Goal: Information Seeking & Learning: Learn about a topic

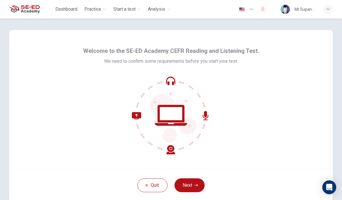
scroll to position [14, 0]
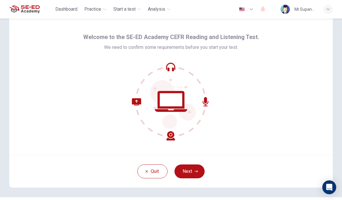
click at [192, 172] on button "Next" at bounding box center [189, 172] width 30 height 14
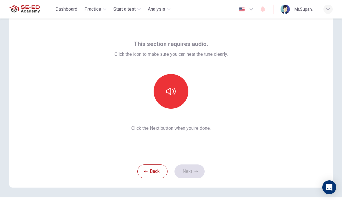
click at [178, 89] on button "button" at bounding box center [171, 91] width 35 height 35
click at [176, 90] on button "button" at bounding box center [171, 91] width 35 height 35
click at [176, 87] on button "button" at bounding box center [171, 91] width 35 height 35
click at [167, 92] on icon "button" at bounding box center [170, 91] width 9 height 9
click at [173, 100] on button "button" at bounding box center [171, 91] width 35 height 35
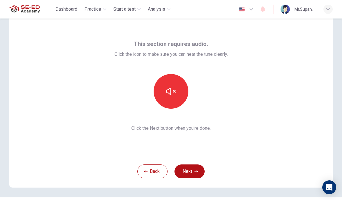
click at [251, 67] on div "This section requires audio. Click the icon to make sure you can hear the tune …" at bounding box center [170, 85] width 323 height 139
click at [167, 88] on icon "button" at bounding box center [170, 91] width 9 height 9
click at [191, 174] on button "Next" at bounding box center [189, 172] width 30 height 14
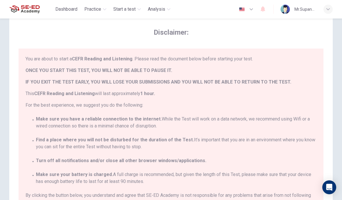
scroll to position [0, 0]
click at [329, 111] on div "Disclaimer: You are about to start a CEFR Reading and Listening . Please read t…" at bounding box center [170, 122] width 323 height 213
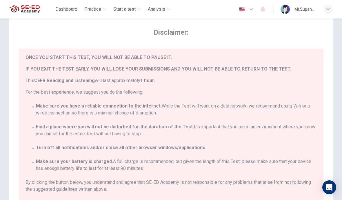
scroll to position [13, 0]
click at [334, 126] on div "Disclaimer: You are about to start a CEFR Reading and Listening . Please read t…" at bounding box center [171, 138] width 342 height 267
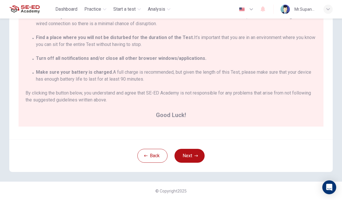
click at [192, 151] on button "Next" at bounding box center [189, 156] width 30 height 14
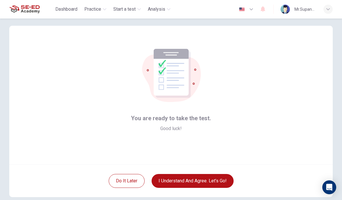
scroll to position [5, 0]
click at [210, 180] on button "I understand and agree. Let’s go!" at bounding box center [193, 181] width 82 height 14
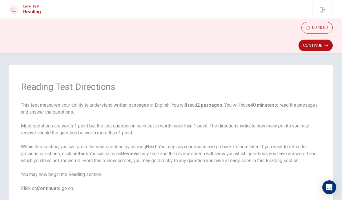
click at [324, 47] on button "Continue" at bounding box center [315, 46] width 34 height 12
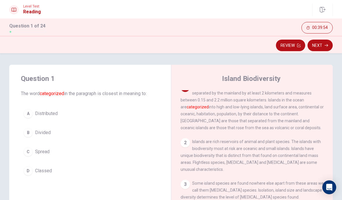
scroll to position [8, 0]
click at [31, 152] on div "C" at bounding box center [27, 151] width 9 height 9
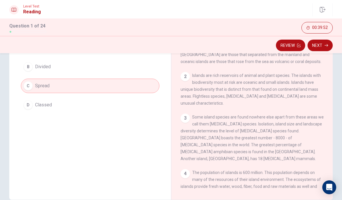
scroll to position [69, 0]
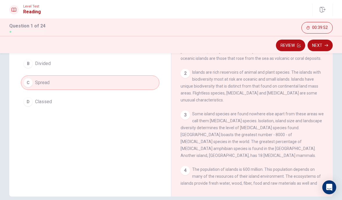
click at [296, 95] on span "Islands are rich reservoirs of animal and plant species. The islands with biodi…" at bounding box center [250, 86] width 140 height 32
click at [298, 90] on span "Islands are rich reservoirs of animal and plant species. The islands with biodi…" at bounding box center [250, 86] width 140 height 32
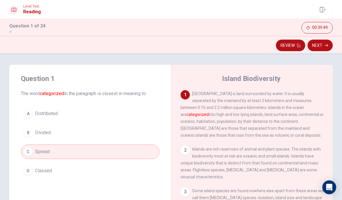
scroll to position [0, 0]
click at [30, 129] on div "B" at bounding box center [27, 132] width 9 height 9
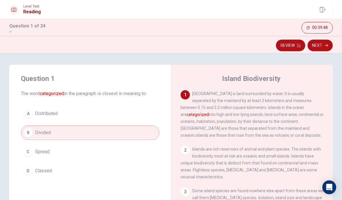
click at [33, 168] on button "D Classed" at bounding box center [90, 171] width 138 height 14
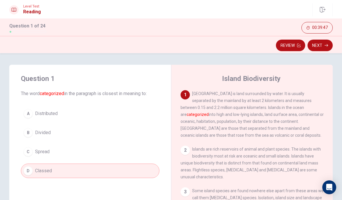
click at [324, 48] on button "Next" at bounding box center [319, 46] width 25 height 12
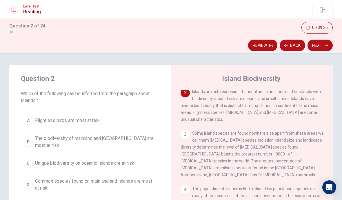
scroll to position [8, 0]
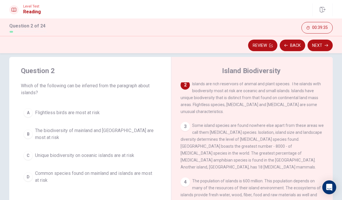
click at [34, 132] on button "B The biodiversity of mainland and [GEOGRAPHIC_DATA] are most at risk" at bounding box center [90, 134] width 138 height 19
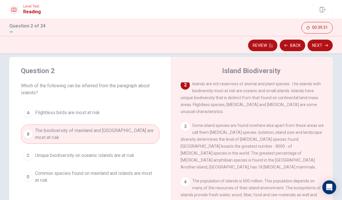
click at [32, 154] on div "C" at bounding box center [27, 155] width 9 height 9
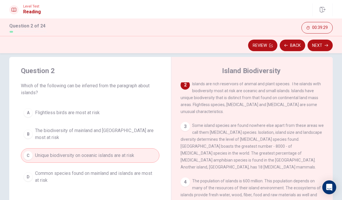
click at [32, 132] on button "B The biodiversity of mainland and [GEOGRAPHIC_DATA] are most at risk" at bounding box center [90, 134] width 138 height 19
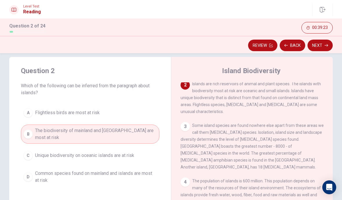
click at [327, 44] on icon "button" at bounding box center [325, 45] width 3 height 3
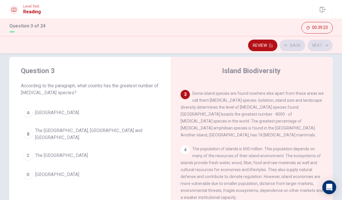
scroll to position [101, 0]
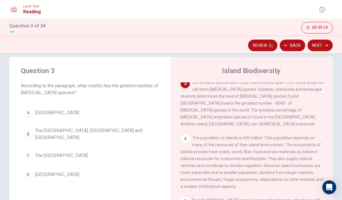
click at [26, 127] on button "B The [GEOGRAPHIC_DATA], [GEOGRAPHIC_DATA] and [GEOGRAPHIC_DATA]." at bounding box center [90, 134] width 138 height 19
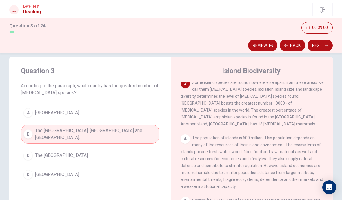
click at [31, 171] on div "D" at bounding box center [27, 174] width 9 height 9
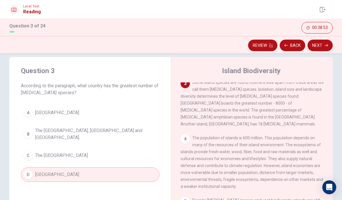
click at [324, 44] on button "Next" at bounding box center [319, 46] width 25 height 12
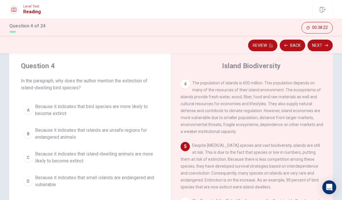
scroll to position [19, 0]
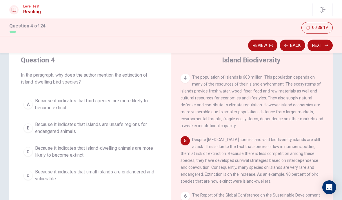
click at [28, 171] on button "D Because it indicates that small islands are endangered and vulnerable" at bounding box center [90, 175] width 138 height 19
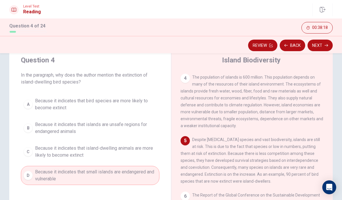
click at [29, 152] on div "C" at bounding box center [27, 151] width 9 height 9
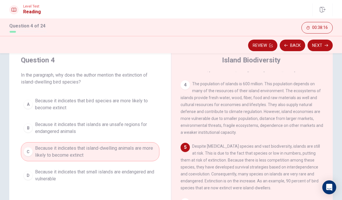
scroll to position [144, 0]
click at [25, 105] on div "A" at bounding box center [27, 104] width 9 height 9
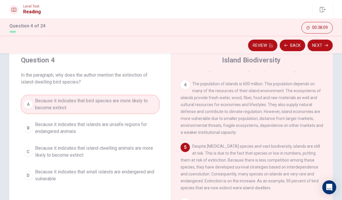
click at [31, 129] on div "B" at bounding box center [27, 128] width 9 height 9
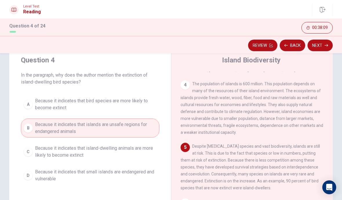
click at [28, 107] on div "A" at bounding box center [27, 104] width 9 height 9
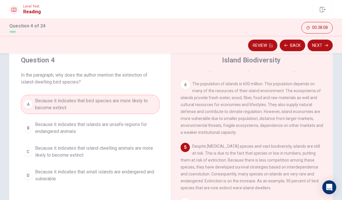
click at [44, 151] on span "Because it indicates that island-dwelling animals are more likely to become ext…" at bounding box center [96, 152] width 122 height 14
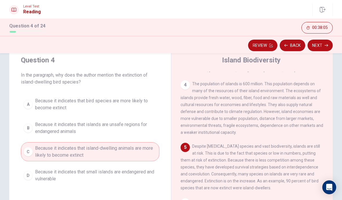
click at [327, 48] on button "Next" at bounding box center [319, 46] width 25 height 12
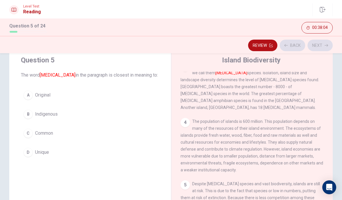
scroll to position [101, 0]
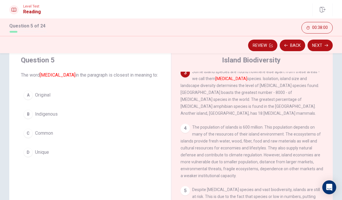
click at [34, 156] on button "D Unique" at bounding box center [90, 152] width 138 height 14
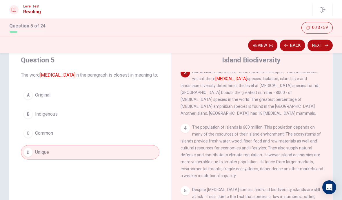
click at [324, 45] on button "Next" at bounding box center [319, 46] width 25 height 12
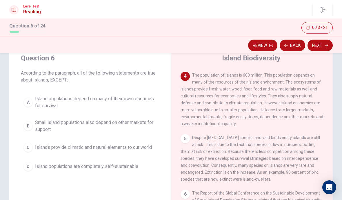
scroll to position [151, 0]
click at [68, 145] on span "Islands provide climatic and natural elements to our world" at bounding box center [93, 147] width 117 height 7
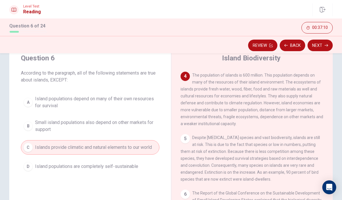
click at [326, 45] on icon "button" at bounding box center [325, 45] width 3 height 3
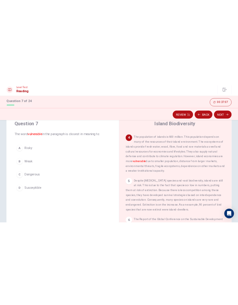
scroll to position [149, 0]
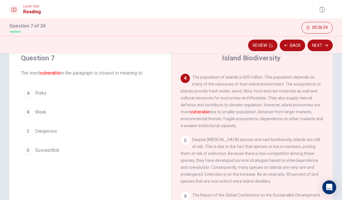
click at [34, 129] on button "C Dangerous" at bounding box center [90, 131] width 138 height 14
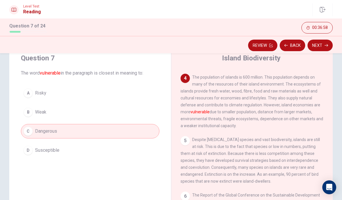
click at [28, 95] on div "A" at bounding box center [27, 93] width 9 height 9
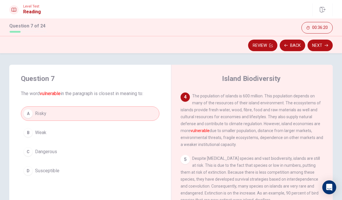
scroll to position [151, 0]
click at [31, 145] on button "C Dangerous" at bounding box center [90, 152] width 138 height 14
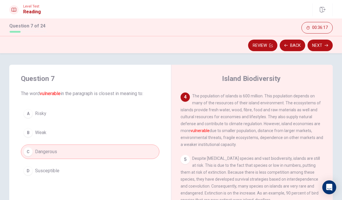
click at [34, 126] on button "B Weak" at bounding box center [90, 133] width 138 height 14
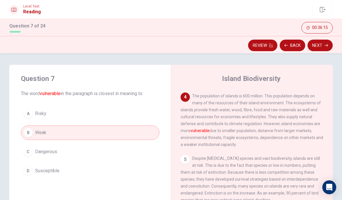
click at [325, 44] on icon "button" at bounding box center [325, 45] width 3 height 3
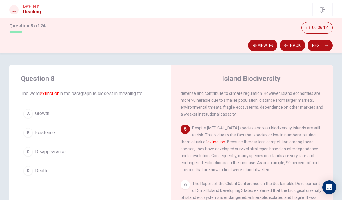
scroll to position [181, 0]
click at [29, 170] on div "D" at bounding box center [27, 171] width 9 height 9
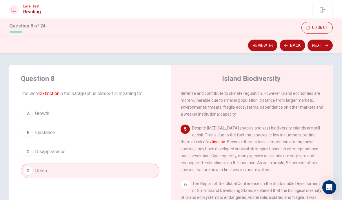
click at [30, 110] on div "A" at bounding box center [27, 113] width 9 height 9
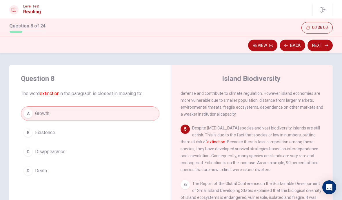
click at [26, 132] on div "B" at bounding box center [27, 132] width 9 height 9
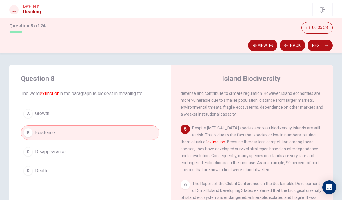
click at [324, 46] on button "Next" at bounding box center [319, 46] width 25 height 12
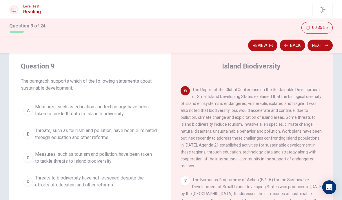
scroll to position [16, 0]
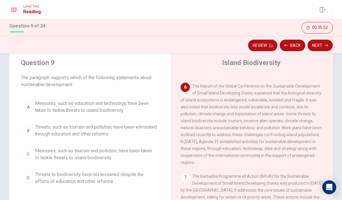
click at [28, 153] on div "C" at bounding box center [27, 154] width 9 height 9
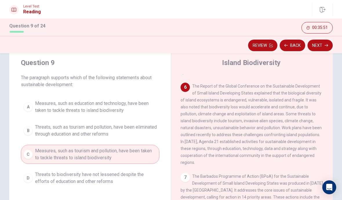
click at [24, 104] on div "A" at bounding box center [27, 107] width 9 height 9
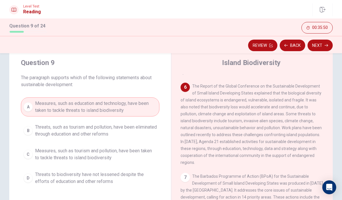
click at [36, 147] on button "C Measures, such as tourism and pollution, have been taken to tackle threats to…" at bounding box center [90, 154] width 138 height 19
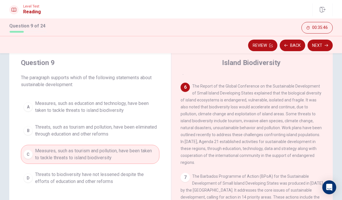
click at [324, 48] on button "Next" at bounding box center [319, 46] width 25 height 12
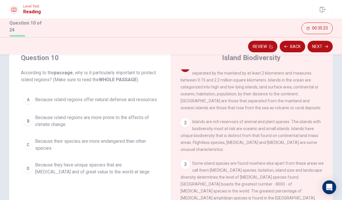
scroll to position [7, 0]
click at [31, 106] on button "A Because island regions offer natural defense and resources" at bounding box center [90, 100] width 138 height 14
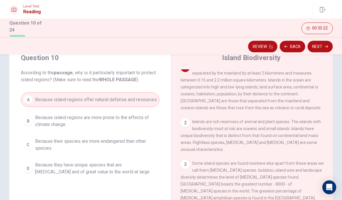
click at [47, 126] on span "Because island regions are more prone to the effects of climate change" at bounding box center [96, 121] width 122 height 14
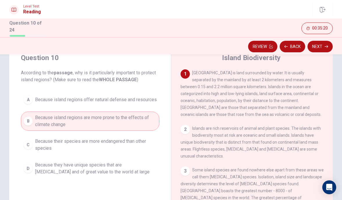
scroll to position [0, 0]
click at [51, 141] on button "C Because their species are more endangered than other species" at bounding box center [90, 145] width 138 height 19
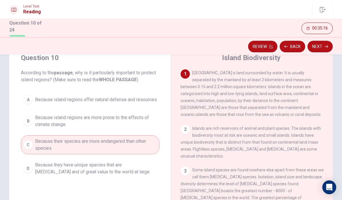
click at [36, 114] on div "A Because island regions offer natural defense and resources B Because island r…" at bounding box center [90, 136] width 138 height 86
click at [40, 125] on span "Because island regions are more prone to the effects of climate change" at bounding box center [96, 121] width 122 height 14
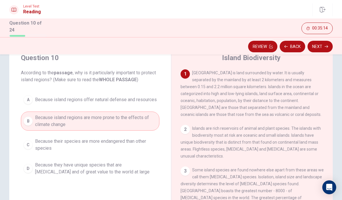
click at [29, 103] on div "A" at bounding box center [27, 99] width 9 height 9
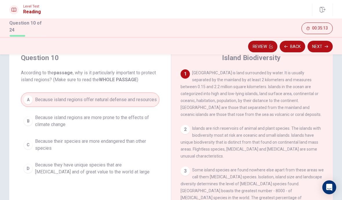
click at [46, 173] on span "Because they have unique species that are [MEDICAL_DATA] and of great value to …" at bounding box center [96, 169] width 122 height 14
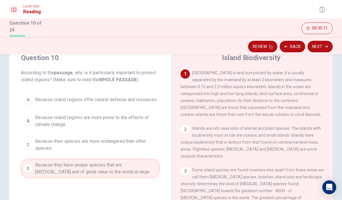
click at [27, 103] on div "A" at bounding box center [27, 99] width 9 height 9
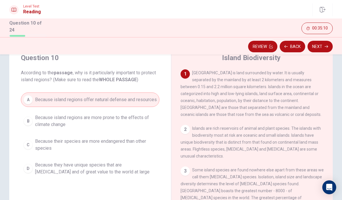
click at [57, 178] on button "D Because they have unique species that are [MEDICAL_DATA] and of great value t…" at bounding box center [90, 168] width 138 height 19
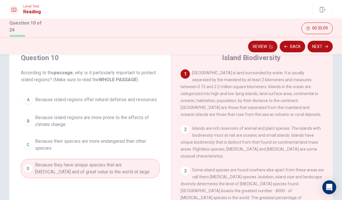
click at [322, 46] on button "Next" at bounding box center [319, 47] width 25 height 12
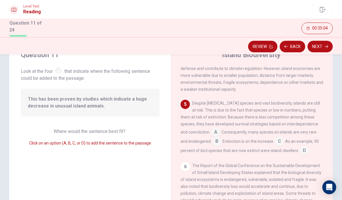
scroll to position [24, 0]
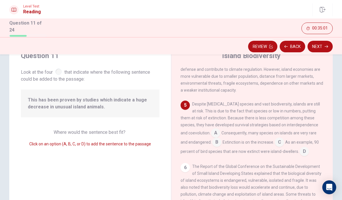
click at [211, 129] on input at bounding box center [215, 133] width 9 height 9
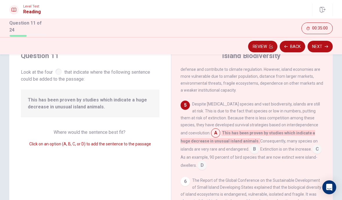
click at [211, 129] on input at bounding box center [215, 133] width 9 height 9
click at [211, 131] on input at bounding box center [215, 133] width 9 height 9
click at [312, 147] on input at bounding box center [316, 149] width 9 height 9
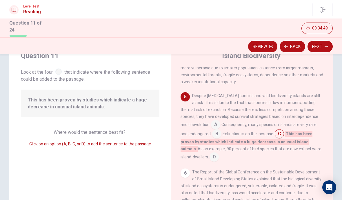
scroll to position [190, 0]
click at [275, 136] on input at bounding box center [279, 135] width 9 height 9
click at [326, 48] on button "Next" at bounding box center [319, 47] width 25 height 12
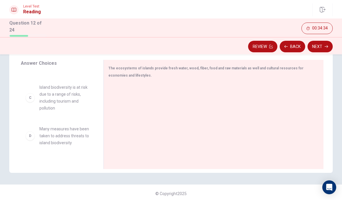
scroll to position [68, 0]
click at [30, 95] on div "C" at bounding box center [29, 98] width 9 height 9
click at [37, 99] on div "C Island biodiversity is at risk due to a range of risks, including tourism and…" at bounding box center [57, 99] width 64 height 28
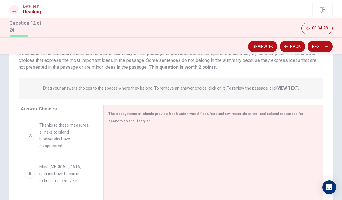
scroll to position [48, 0]
click at [281, 130] on div at bounding box center [211, 169] width 206 height 78
click at [307, 81] on div "Drag your answers choices to the spaces where they belong. To remove an answer …" at bounding box center [171, 88] width 305 height 21
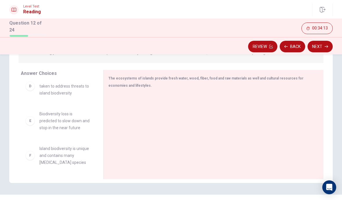
scroll to position [129, 0]
click at [33, 156] on div "F" at bounding box center [29, 155] width 9 height 9
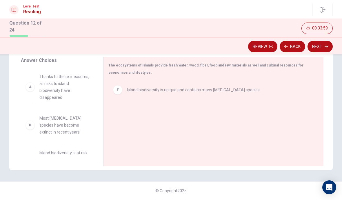
scroll to position [96, 0]
click at [76, 117] on span "Most [MEDICAL_DATA] species have become extinct in recent years" at bounding box center [64, 126] width 50 height 21
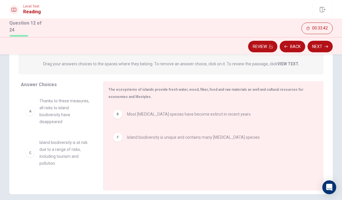
scroll to position [0, 0]
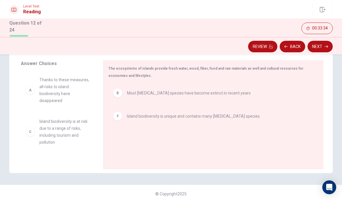
click at [36, 128] on div "C Island biodiversity is at risk due to a range of risks, including tourism and…" at bounding box center [57, 132] width 64 height 28
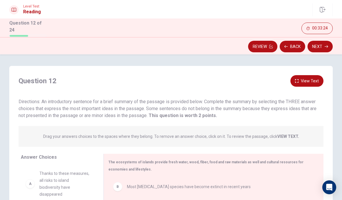
click at [327, 43] on button "Next" at bounding box center [319, 47] width 25 height 12
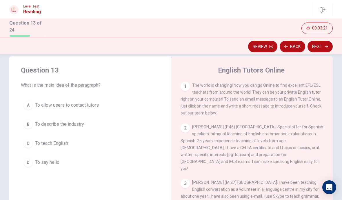
scroll to position [8, 0]
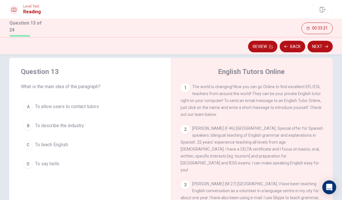
click at [296, 90] on div "1 The world is changing! Now you can go Online to find excellent EFL/ESL teache…" at bounding box center [251, 100] width 143 height 35
click at [293, 102] on span "The world is changing! Now you can go Online to find excellent EFL/ESL teachers…" at bounding box center [250, 101] width 141 height 32
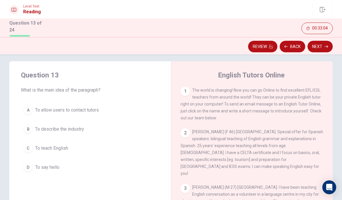
click at [294, 104] on span "The world is changing! Now you can go Online to find excellent EFL/ESL teachers…" at bounding box center [250, 104] width 141 height 32
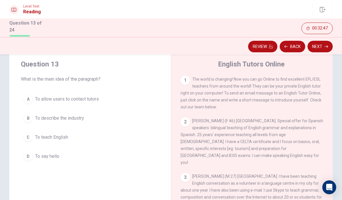
scroll to position [16, 0]
click at [28, 114] on div "B" at bounding box center [27, 117] width 9 height 9
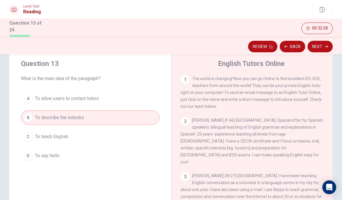
click at [25, 93] on button "A To allow users to contact tutors" at bounding box center [90, 99] width 138 height 14
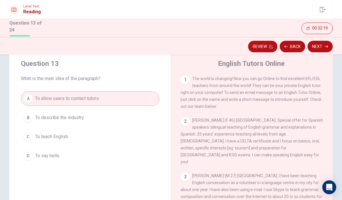
click at [321, 44] on button "Next" at bounding box center [319, 47] width 25 height 12
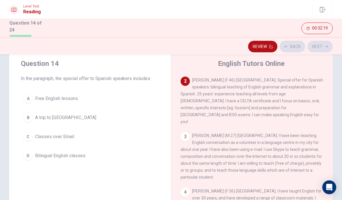
scroll to position [43, 0]
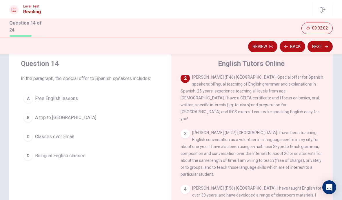
click at [298, 43] on button "Back" at bounding box center [292, 47] width 25 height 12
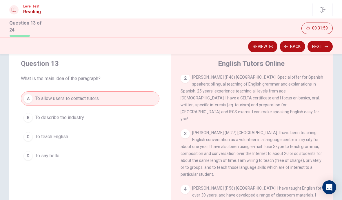
click at [320, 45] on button "Next" at bounding box center [319, 47] width 25 height 12
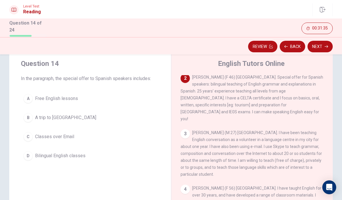
click at [28, 152] on div "D" at bounding box center [27, 156] width 9 height 9
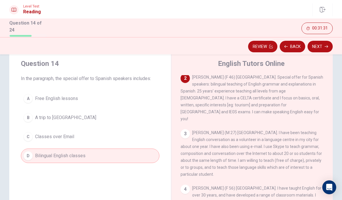
click at [325, 45] on icon "button" at bounding box center [325, 46] width 3 height 3
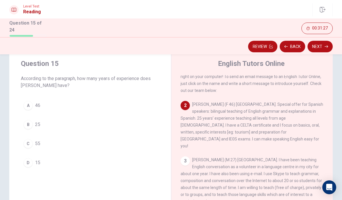
click at [283, 112] on span "[PERSON_NAME] (F 46) [GEOGRAPHIC_DATA]. Special offer for Spanish speakers: bil…" at bounding box center [251, 125] width 143 height 46
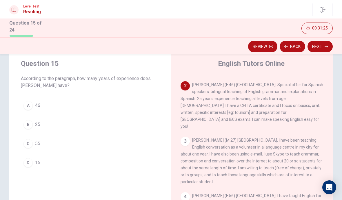
scroll to position [36, 0]
click at [26, 121] on div "B" at bounding box center [27, 124] width 9 height 9
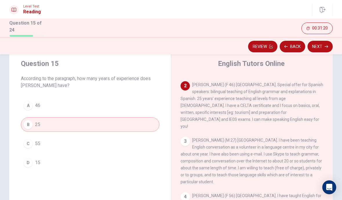
click at [320, 45] on button "Next" at bounding box center [319, 47] width 25 height 12
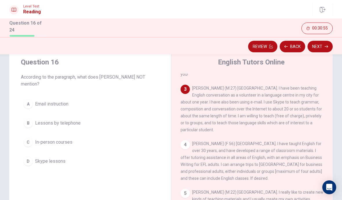
scroll to position [18, 0]
click at [31, 118] on div "B" at bounding box center [27, 122] width 9 height 9
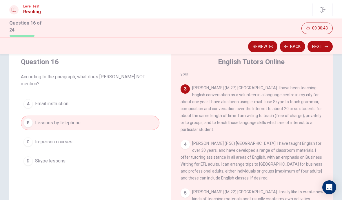
click at [327, 46] on icon "button" at bounding box center [325, 46] width 3 height 3
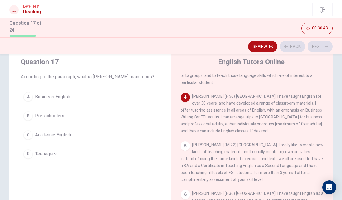
scroll to position [144, 0]
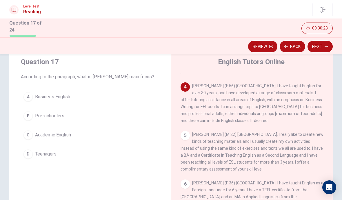
click at [46, 92] on button "A Business English" at bounding box center [90, 97] width 138 height 14
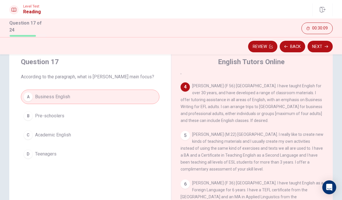
click at [320, 44] on button "Next" at bounding box center [319, 47] width 25 height 12
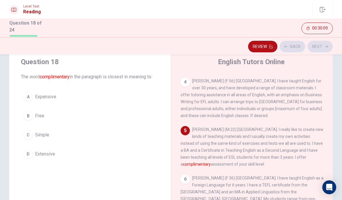
scroll to position [150, 0]
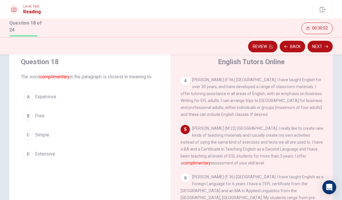
click at [45, 133] on span "Simple" at bounding box center [42, 135] width 14 height 7
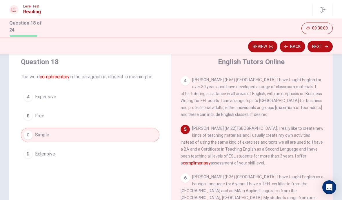
click at [323, 46] on button "Next" at bounding box center [319, 47] width 25 height 12
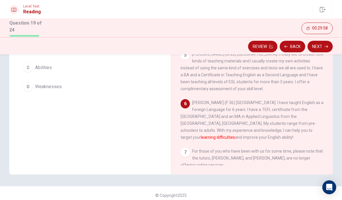
click at [287, 114] on div "6 [PERSON_NAME] (F 36) [GEOGRAPHIC_DATA]. I have taught English as a Foreign La…" at bounding box center [251, 120] width 143 height 42
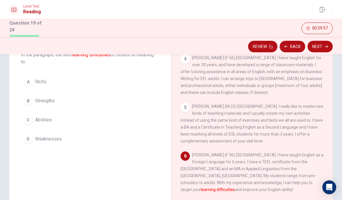
scroll to position [38, 0]
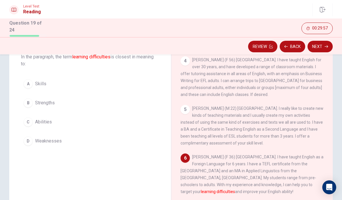
click at [288, 113] on span "[PERSON_NAME] (M 22) [GEOGRAPHIC_DATA]. I really like to create new kinds of te…" at bounding box center [251, 125] width 143 height 39
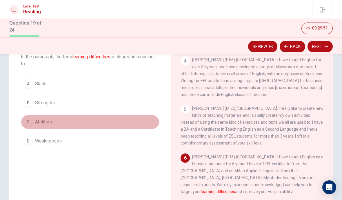
click at [38, 125] on button "C Abilities" at bounding box center [90, 122] width 138 height 14
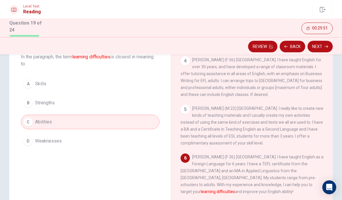
click at [41, 105] on span "Strengths" at bounding box center [45, 103] width 20 height 7
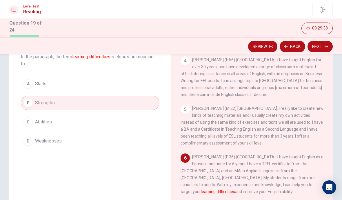
click at [45, 140] on span "Weaknesses" at bounding box center [48, 141] width 27 height 7
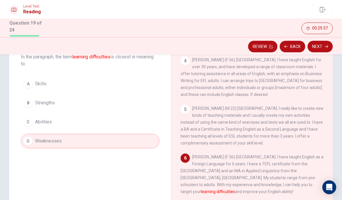
click at [328, 42] on button "Next" at bounding box center [319, 47] width 25 height 12
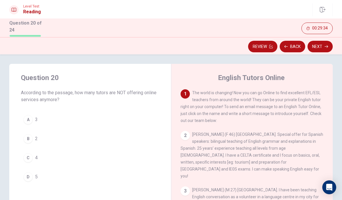
scroll to position [4, 0]
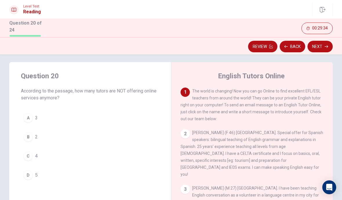
click at [290, 114] on span "The world is changing! Now you can go Online to find excellent EFL/ESL teachers…" at bounding box center [250, 105] width 141 height 32
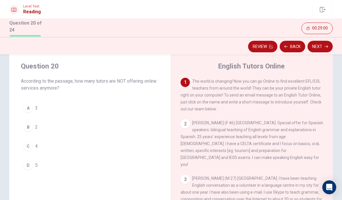
scroll to position [18, 0]
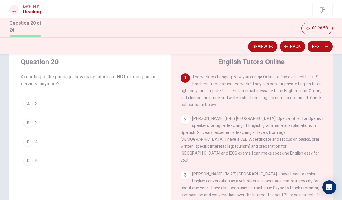
click at [34, 136] on button "C 4" at bounding box center [90, 142] width 138 height 14
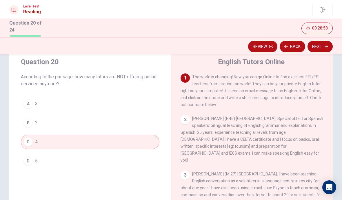
click at [33, 107] on button "A 3" at bounding box center [90, 104] width 138 height 14
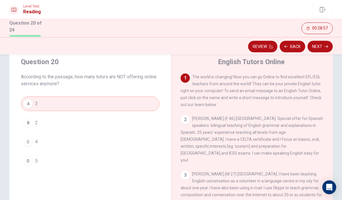
click at [321, 47] on button "Next" at bounding box center [319, 47] width 25 height 12
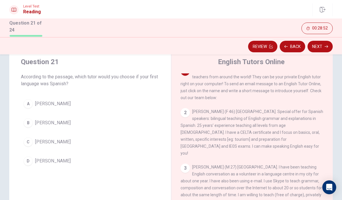
scroll to position [7, 0]
click at [35, 101] on button "A [PERSON_NAME]" at bounding box center [90, 104] width 138 height 14
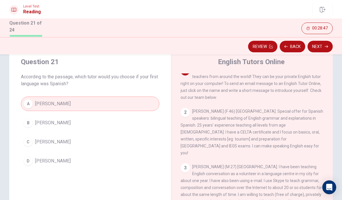
click at [326, 46] on icon "button" at bounding box center [325, 46] width 3 height 3
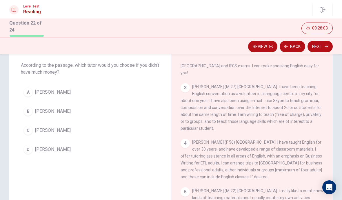
scroll to position [28, 0]
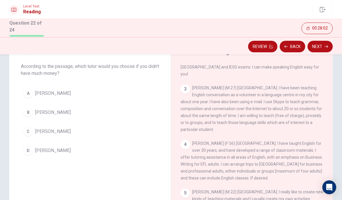
click at [35, 149] on span "[PERSON_NAME]" at bounding box center [53, 150] width 36 height 7
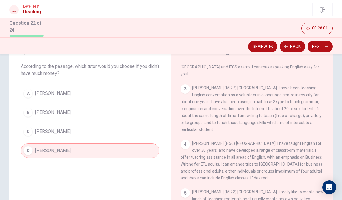
click at [324, 48] on button "Next" at bounding box center [319, 47] width 25 height 12
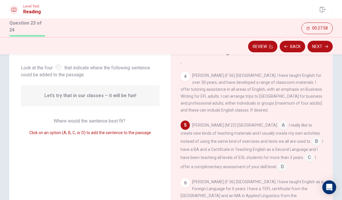
scroll to position [145, 0]
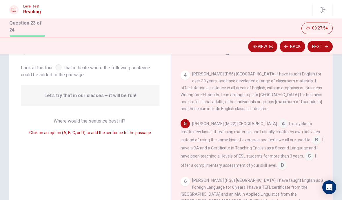
click at [262, 119] on div "[PERSON_NAME] (M 22) [GEOGRAPHIC_DATA]. A I really like to create new kinds of …" at bounding box center [251, 144] width 143 height 51
click at [278, 162] on input at bounding box center [282, 166] width 9 height 9
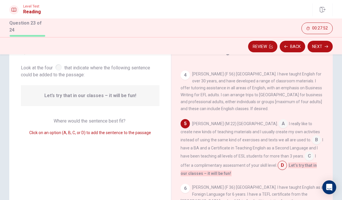
click at [327, 45] on icon "button" at bounding box center [325, 46] width 3 height 3
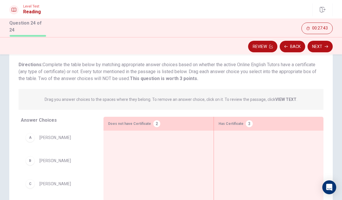
scroll to position [9, 0]
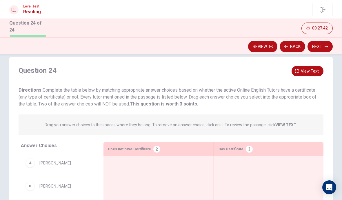
click at [308, 70] on span "View text" at bounding box center [310, 71] width 18 height 7
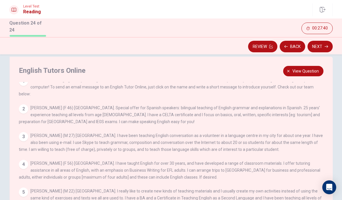
scroll to position [6, 0]
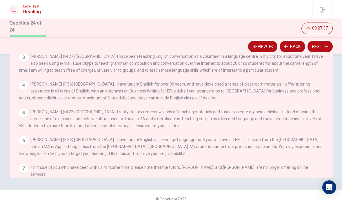
click at [294, 116] on span "[PERSON_NAME] (M 22) [GEOGRAPHIC_DATA]. I really like to create new kinds of te…" at bounding box center [170, 119] width 303 height 19
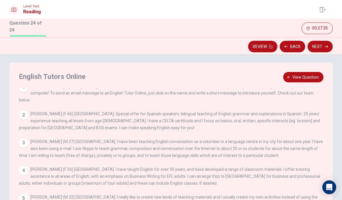
scroll to position [3, 0]
click at [292, 119] on div "2 [PERSON_NAME] (F 46) [GEOGRAPHIC_DATA]. Special offer for Spanish speakers: b…" at bounding box center [171, 121] width 305 height 21
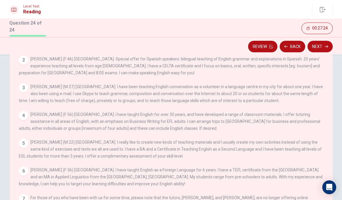
scroll to position [59, 0]
click at [139, 159] on div "1 The world is changing! Now you can go Online to find excellent EFL/ESL teache…" at bounding box center [175, 120] width 312 height 174
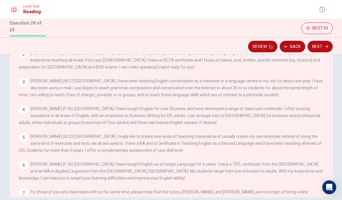
scroll to position [0, 0]
click at [328, 110] on div "1 The world is changing! Now you can go Online to find excellent EFL/ESL teache…" at bounding box center [175, 109] width 312 height 174
click at [289, 46] on button "Back" at bounding box center [292, 47] width 25 height 12
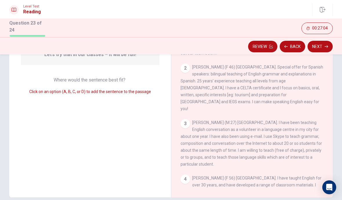
scroll to position [144, 0]
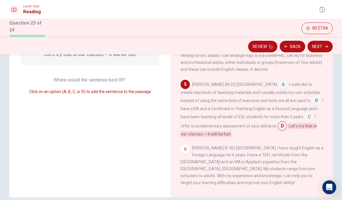
click at [319, 48] on button "Next" at bounding box center [319, 47] width 25 height 12
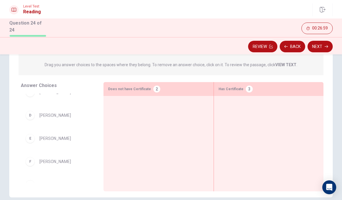
scroll to position [56, 0]
click at [36, 138] on div "E [PERSON_NAME]" at bounding box center [57, 139] width 64 height 9
click at [34, 140] on div "E" at bounding box center [29, 139] width 9 height 9
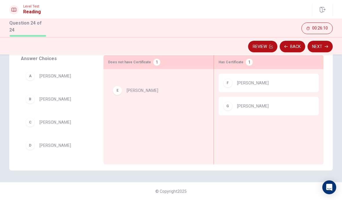
scroll to position [96, 0]
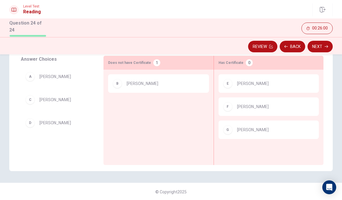
click at [33, 120] on div "D" at bounding box center [29, 122] width 9 height 9
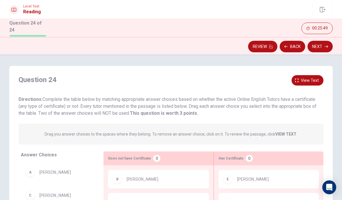
scroll to position [0, 0]
click at [307, 77] on span "View text" at bounding box center [310, 80] width 18 height 7
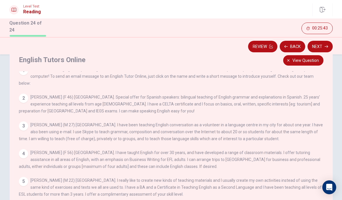
scroll to position [20, 0]
click at [313, 58] on span "View question" at bounding box center [305, 60] width 26 height 7
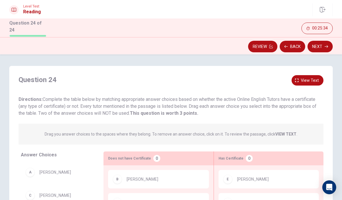
scroll to position [0, 0]
click at [324, 45] on icon "button" at bounding box center [325, 46] width 3 height 3
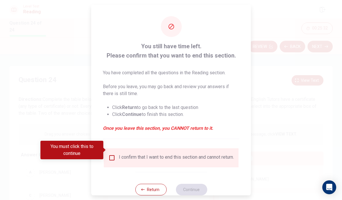
click at [108, 155] on input "You must click this to continue" at bounding box center [111, 158] width 7 height 7
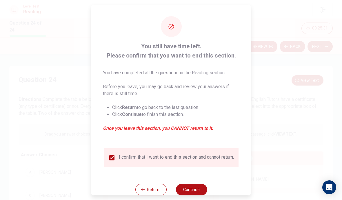
click at [199, 184] on button "Continue" at bounding box center [191, 190] width 31 height 12
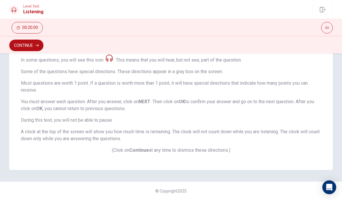
click at [20, 44] on button "Continue" at bounding box center [26, 46] width 34 height 12
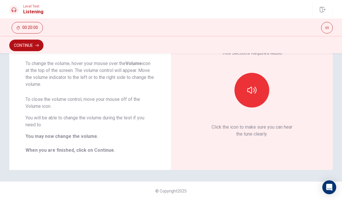
scroll to position [48, 0]
click at [258, 87] on button "button" at bounding box center [251, 90] width 35 height 35
click at [27, 44] on button "Continue" at bounding box center [26, 46] width 34 height 12
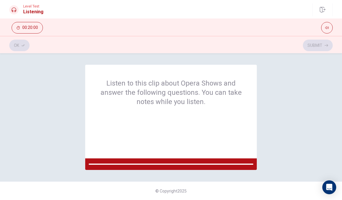
scroll to position [0, 0]
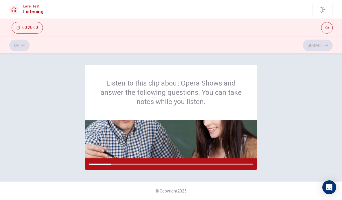
click at [329, 187] on icon "Open Intercom Messenger" at bounding box center [329, 187] width 6 height 7
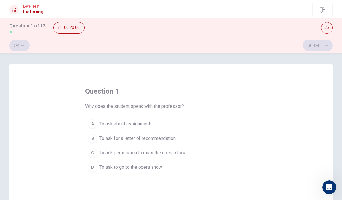
scroll to position [16, 0]
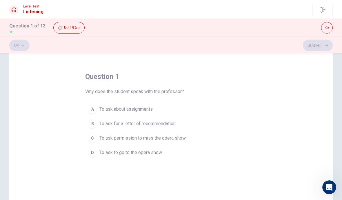
click at [123, 156] on button "D To ask to go to the opera show" at bounding box center [171, 153] width 172 height 14
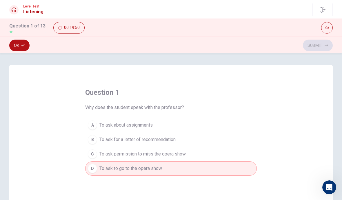
scroll to position [0, 0]
click at [320, 45] on div "Ok Submit" at bounding box center [170, 45] width 323 height 11
click at [21, 48] on button "Ok" at bounding box center [19, 46] width 20 height 12
click at [328, 41] on button "Submit" at bounding box center [318, 46] width 30 height 12
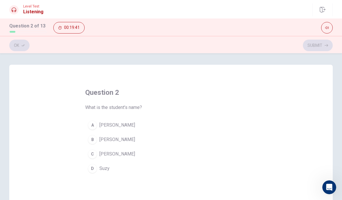
click at [87, 138] on button "B [PERSON_NAME]" at bounding box center [171, 140] width 172 height 14
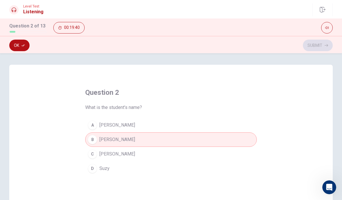
click at [19, 46] on button "Ok" at bounding box center [19, 46] width 20 height 12
click at [326, 46] on icon "button" at bounding box center [325, 45] width 3 height 3
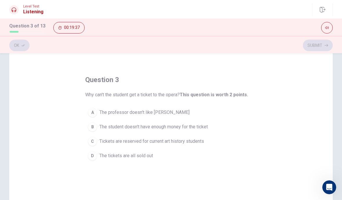
scroll to position [14, 0]
click at [194, 121] on button "B The student doesn't have enough money for the ticket" at bounding box center [171, 126] width 172 height 14
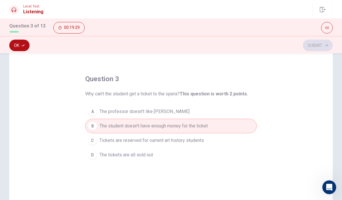
click at [213, 156] on button "D The tickets are all sold out" at bounding box center [171, 155] width 172 height 14
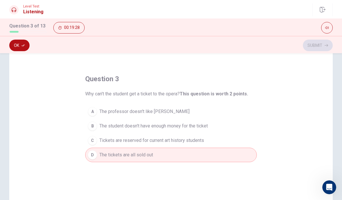
click at [18, 41] on button "Ok" at bounding box center [19, 46] width 20 height 12
click at [319, 43] on button "Submit" at bounding box center [318, 46] width 30 height 12
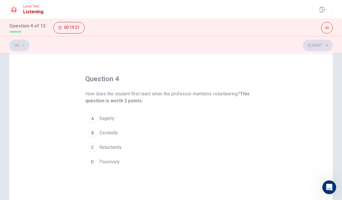
click at [87, 129] on button "B Excitedly" at bounding box center [171, 133] width 172 height 14
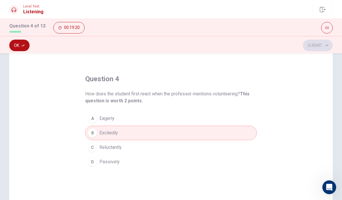
click at [89, 143] on button "C Reluctantly" at bounding box center [171, 148] width 172 height 14
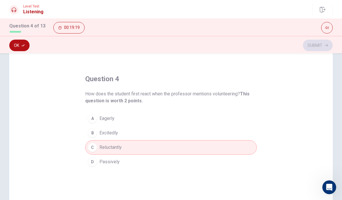
click at [14, 47] on button "Ok" at bounding box center [19, 46] width 20 height 12
click at [325, 41] on button "Submit" at bounding box center [318, 46] width 30 height 12
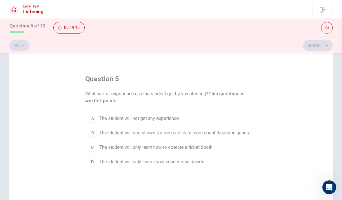
click at [92, 125] on button "A The student will not get any experience" at bounding box center [171, 119] width 172 height 14
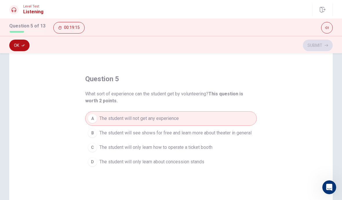
click at [91, 134] on div "B" at bounding box center [92, 133] width 9 height 9
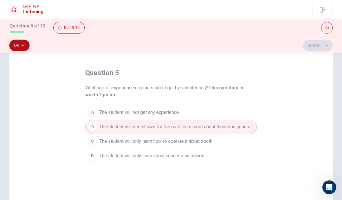
scroll to position [21, 0]
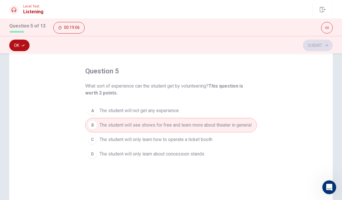
click at [13, 40] on button "Ok" at bounding box center [19, 46] width 20 height 12
click at [324, 45] on button "Submit" at bounding box center [318, 46] width 30 height 12
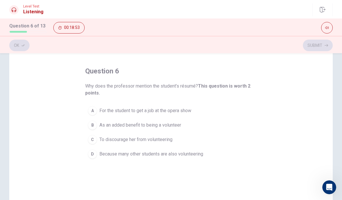
click at [170, 126] on span "As an added benefit to being a volunteer" at bounding box center [140, 125] width 82 height 7
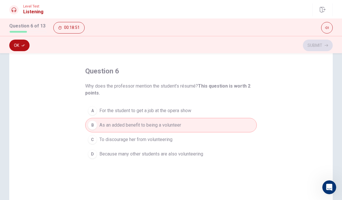
click at [16, 44] on button "Ok" at bounding box center [19, 46] width 20 height 12
click at [323, 47] on button "Submit" at bounding box center [318, 46] width 30 height 12
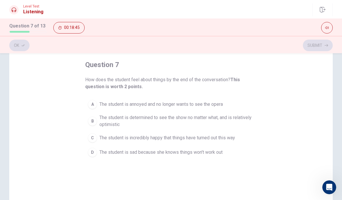
scroll to position [28, 0]
click at [255, 124] on button "B The student is determined to see the show no matter what, and is relatively o…" at bounding box center [171, 120] width 172 height 19
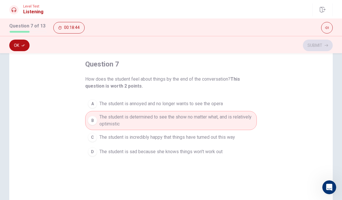
click at [247, 138] on button "C The student is incredibly happy that things have turned out this way" at bounding box center [171, 137] width 172 height 14
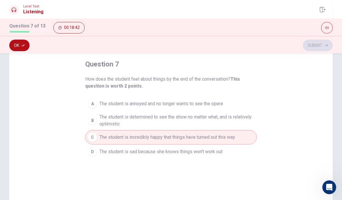
click at [256, 121] on button "B The student is determined to see the show no matter what, and is relatively o…" at bounding box center [171, 120] width 172 height 19
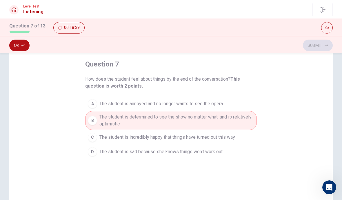
click at [247, 138] on button "C The student is incredibly happy that things have turned out this way" at bounding box center [171, 137] width 172 height 14
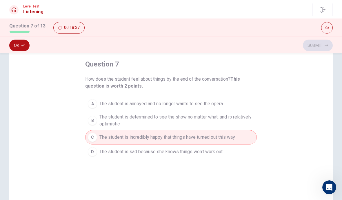
click at [255, 121] on button "B The student is determined to see the show no matter what, and is relatively o…" at bounding box center [171, 120] width 172 height 19
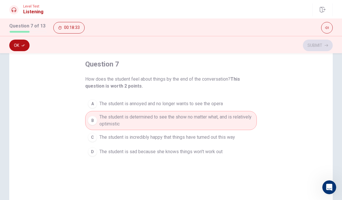
click at [21, 44] on icon "button" at bounding box center [22, 45] width 3 height 3
click at [325, 42] on button "Submit" at bounding box center [318, 46] width 30 height 12
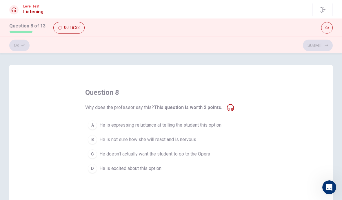
scroll to position [6, 0]
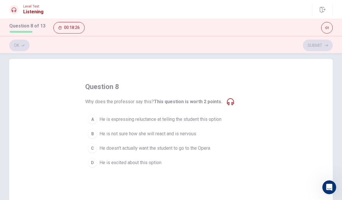
click at [95, 118] on div "A" at bounding box center [92, 119] width 9 height 9
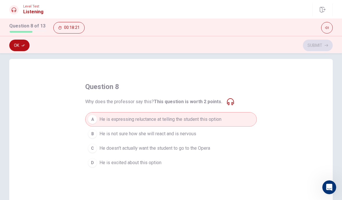
click at [21, 46] on button "Ok" at bounding box center [19, 46] width 20 height 12
click at [326, 43] on button "Submit" at bounding box center [318, 46] width 30 height 12
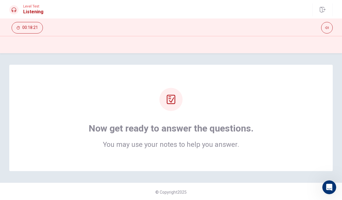
click at [278, 152] on div "Now get ready to answer the questions. You may use your notes to help you answe…" at bounding box center [170, 118] width 323 height 107
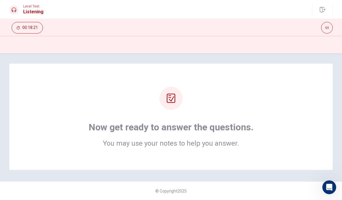
scroll to position [1, 0]
click at [289, 121] on div "Now get ready to answer the questions. You may use your notes to help you answe…" at bounding box center [170, 117] width 277 height 60
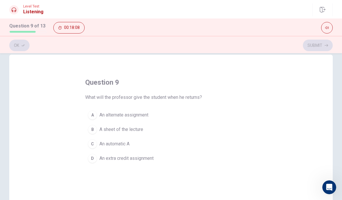
scroll to position [14, 0]
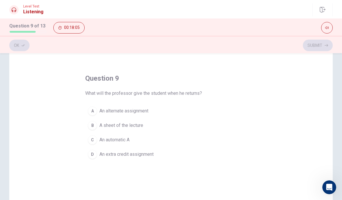
click at [87, 138] on button "C An automatic A" at bounding box center [171, 140] width 172 height 14
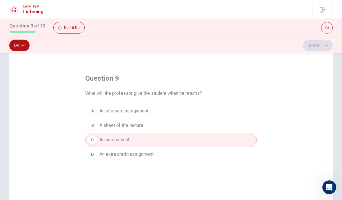
click at [87, 125] on button "B A sheet of the lecture" at bounding box center [171, 125] width 172 height 14
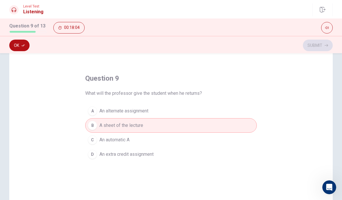
click at [85, 111] on button "A An alternate assignment" at bounding box center [171, 111] width 172 height 14
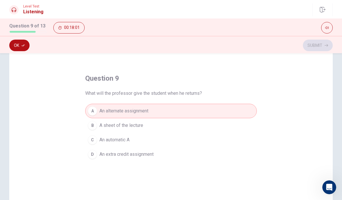
click at [17, 45] on button "Ok" at bounding box center [19, 46] width 20 height 12
click at [325, 40] on button "Submit" at bounding box center [318, 46] width 30 height 12
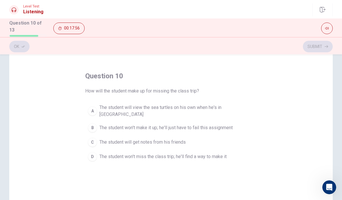
scroll to position [17, 0]
click at [97, 107] on button "A The student will view the sea turtles on his own when he's in [GEOGRAPHIC_DAT…" at bounding box center [171, 111] width 172 height 19
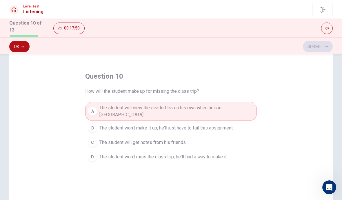
click at [16, 43] on button "Ok" at bounding box center [19, 47] width 20 height 12
click at [325, 45] on icon "button" at bounding box center [325, 46] width 3 height 3
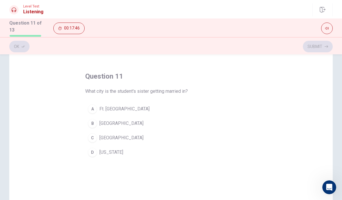
click at [97, 135] on button "C Boston" at bounding box center [171, 138] width 172 height 14
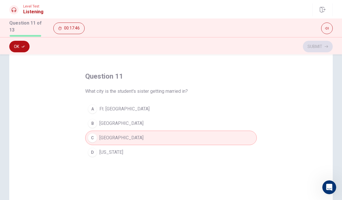
click at [15, 46] on button "Ok" at bounding box center [19, 47] width 20 height 12
click at [328, 42] on button "Submit" at bounding box center [318, 47] width 30 height 12
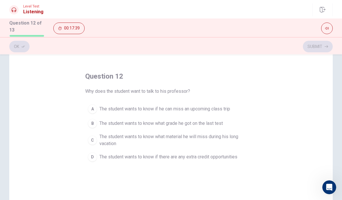
click at [98, 107] on button "A The student wants to know if he can miss an upcoming class trip" at bounding box center [171, 109] width 172 height 14
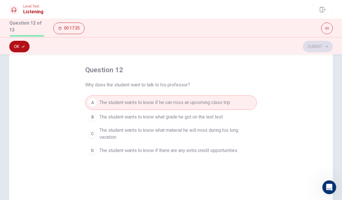
scroll to position [24, 0]
click at [16, 45] on button "Ok" at bounding box center [19, 47] width 20 height 12
click at [329, 44] on button "Submit" at bounding box center [318, 47] width 30 height 12
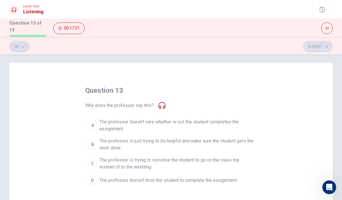
scroll to position [7, 0]
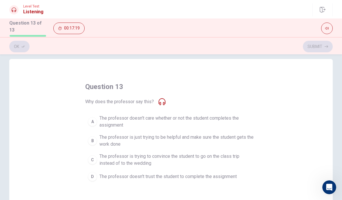
click at [91, 136] on div "B" at bounding box center [92, 140] width 9 height 9
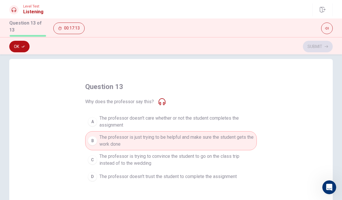
click at [15, 44] on button "Ok" at bounding box center [19, 47] width 20 height 12
click at [320, 47] on button "Submit" at bounding box center [318, 47] width 30 height 12
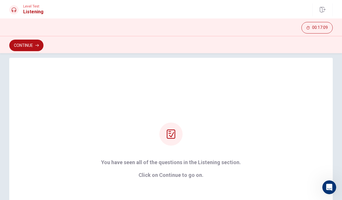
click at [14, 45] on button "Continue" at bounding box center [26, 46] width 34 height 12
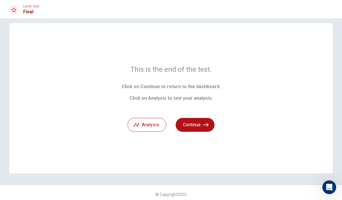
scroll to position [0, 0]
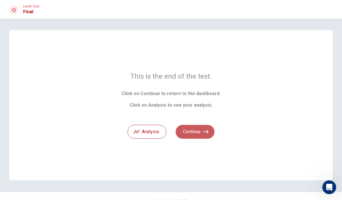
click at [202, 136] on button "Continue" at bounding box center [195, 132] width 39 height 14
